Goal: Information Seeking & Learning: Learn about a topic

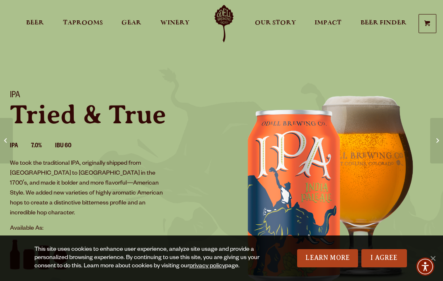
drag, startPoint x: 390, startPoint y: 256, endPoint x: 365, endPoint y: 237, distance: 31.4
click at [389, 256] on link "I Agree" at bounding box center [384, 259] width 46 height 18
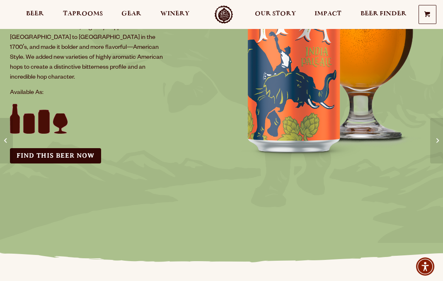
scroll to position [124, 0]
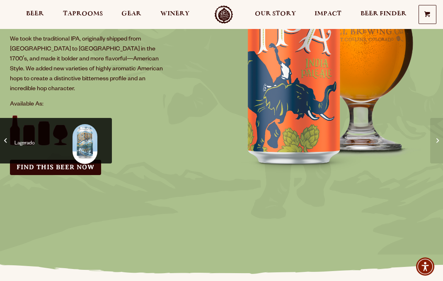
click at [13, 121] on link "Lagerado" at bounding box center [56, 141] width 112 height 46
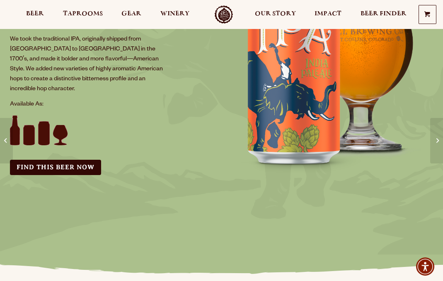
click at [16, 124] on img at bounding box center [39, 131] width 58 height 30
click at [68, 160] on link "Find this Beer Now" at bounding box center [55, 167] width 91 height 15
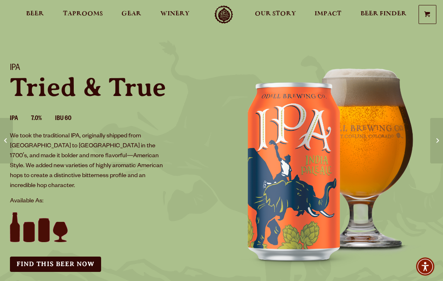
scroll to position [41, 0]
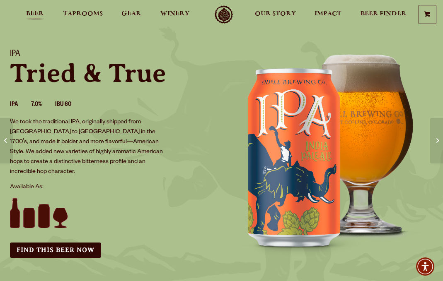
click at [34, 7] on link "Beer" at bounding box center [35, 14] width 29 height 19
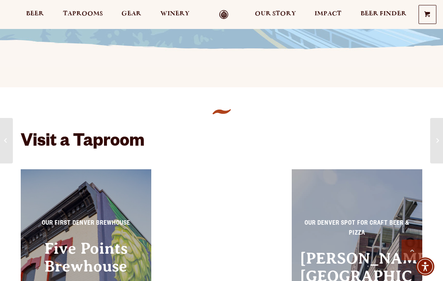
scroll to position [415, 0]
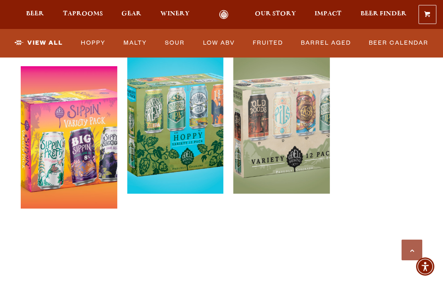
scroll to position [1741, 0]
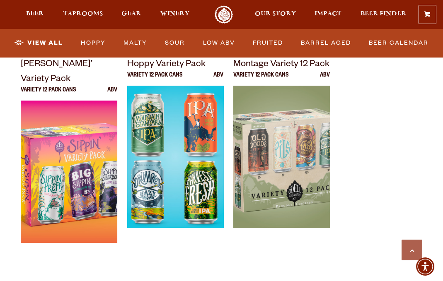
drag, startPoint x: 202, startPoint y: 64, endPoint x: 203, endPoint y: 76, distance: 12.4
